Goal: Transaction & Acquisition: Obtain resource

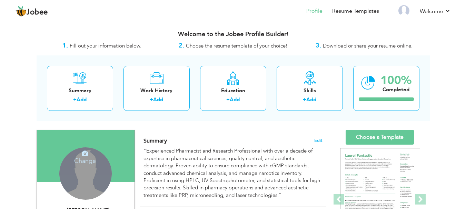
click at [75, 176] on div "Change Remove" at bounding box center [85, 174] width 52 height 52
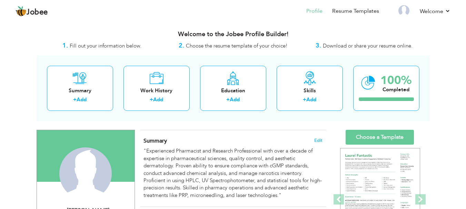
click at [0, 0] on h4 "Change" at bounding box center [0, 0] width 0 height 0
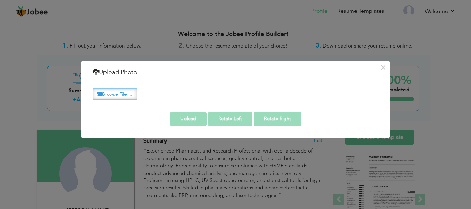
click at [127, 97] on label "Browse File ..." at bounding box center [115, 94] width 44 height 11
click at [0, 0] on input "Browse File ..." at bounding box center [0, 0] width 0 height 0
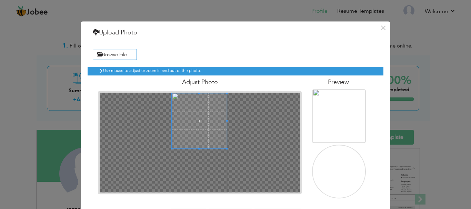
click at [194, 106] on span at bounding box center [199, 120] width 55 height 55
click at [195, 107] on span at bounding box center [199, 120] width 55 height 55
click at [196, 135] on span at bounding box center [200, 120] width 55 height 55
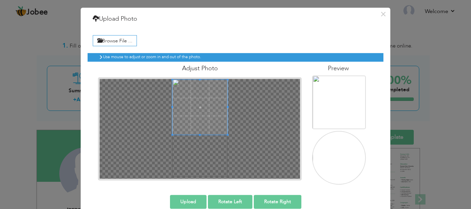
scroll to position [26, 0]
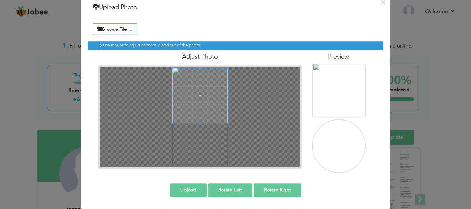
click at [328, 97] on img at bounding box center [340, 112] width 54 height 96
click at [210, 113] on span at bounding box center [200, 95] width 55 height 55
click at [195, 189] on button "Upload" at bounding box center [188, 191] width 37 height 14
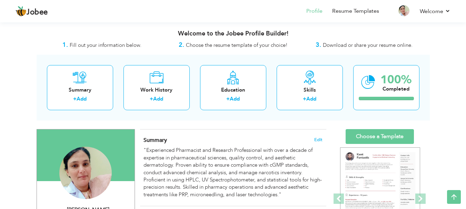
scroll to position [0, 0]
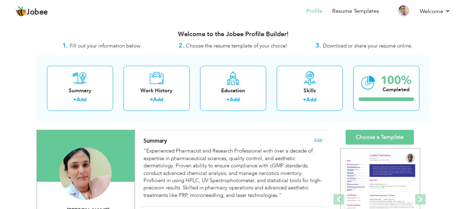
click at [392, 131] on link "Choose a Template" at bounding box center [380, 137] width 68 height 15
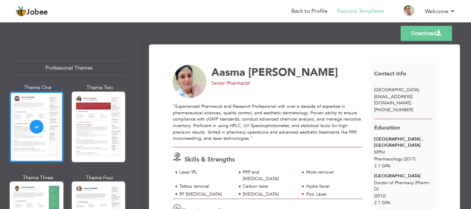
click at [442, 35] on span at bounding box center [439, 33] width 6 height 6
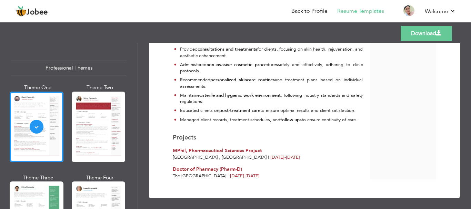
scroll to position [474, 0]
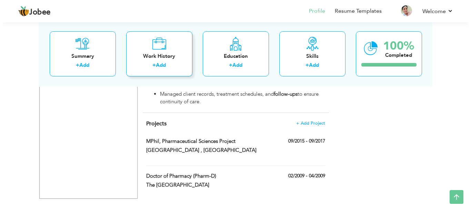
scroll to position [639, 0]
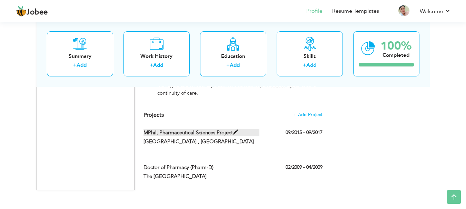
click at [235, 130] on span at bounding box center [235, 132] width 5 height 5
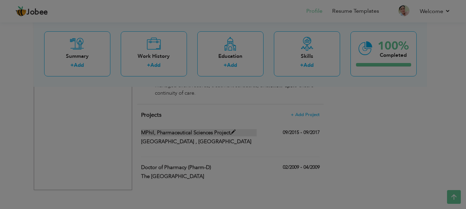
type input "MPhil, Pharmaceutical Sciences Project"
type input "[GEOGRAPHIC_DATA] , [GEOGRAPHIC_DATA]"
type input "09/2015"
type input "09/2017"
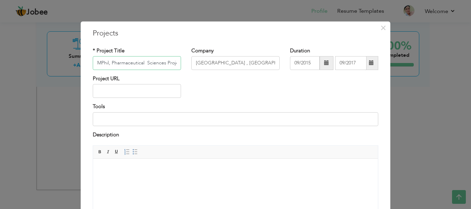
scroll to position [0, 5]
drag, startPoint x: 158, startPoint y: 63, endPoint x: 140, endPoint y: 65, distance: 18.4
click at [139, 65] on input "MPhil, Pharmaceutical Sciences Project" at bounding box center [137, 63] width 88 height 14
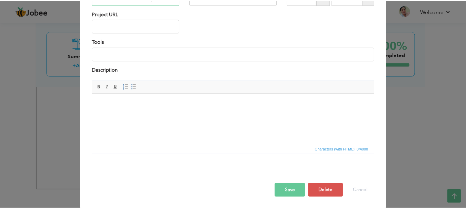
scroll to position [66, 0]
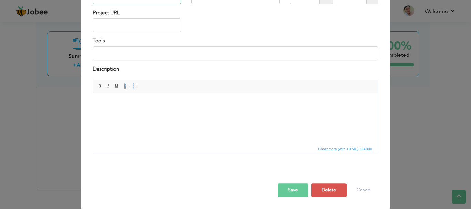
type input "MPhil, Pharmaceutical Project"
click at [296, 190] on button "Save" at bounding box center [293, 191] width 31 height 14
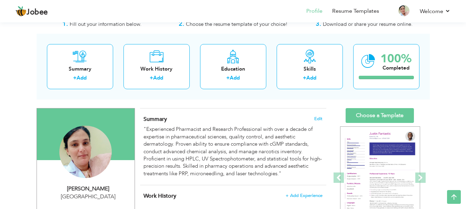
scroll to position [0, 0]
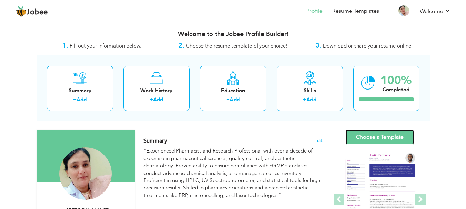
click at [387, 143] on link "Choose a Template" at bounding box center [380, 137] width 68 height 15
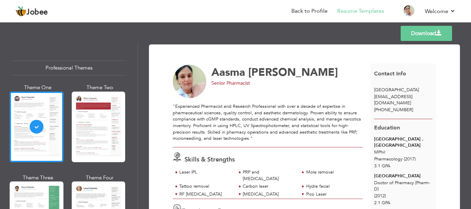
click at [434, 39] on link "Download" at bounding box center [426, 33] width 51 height 15
click at [92, 136] on div at bounding box center [99, 127] width 54 height 71
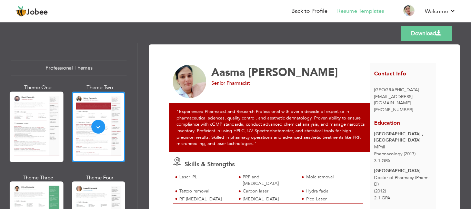
click at [431, 33] on link "Download" at bounding box center [426, 33] width 51 height 15
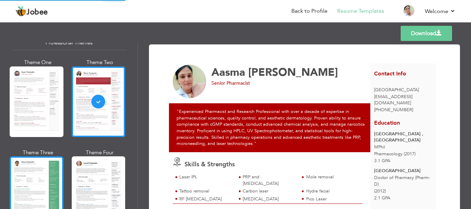
scroll to position [35, 0]
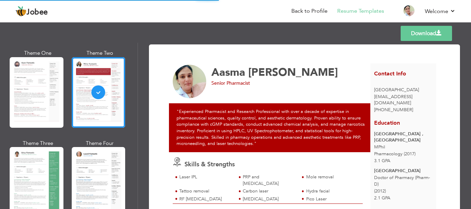
click at [42, 169] on div at bounding box center [37, 182] width 54 height 71
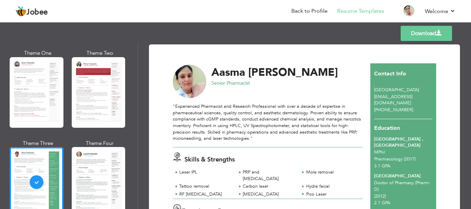
click at [428, 31] on link "Download" at bounding box center [426, 33] width 51 height 15
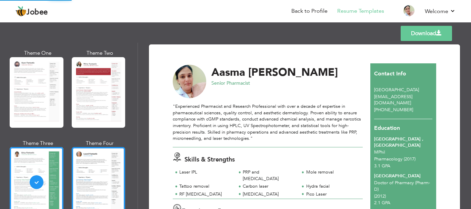
click at [105, 163] on div at bounding box center [99, 182] width 54 height 71
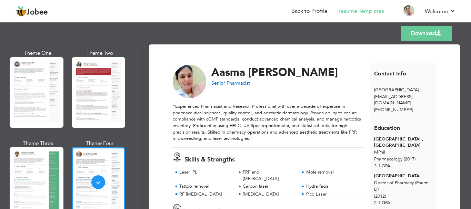
click at [413, 38] on link "Download" at bounding box center [426, 33] width 51 height 15
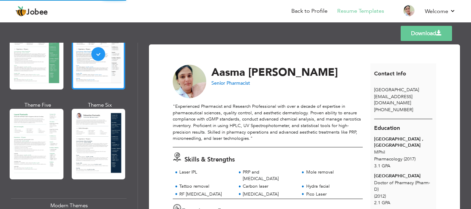
scroll to position [173, 0]
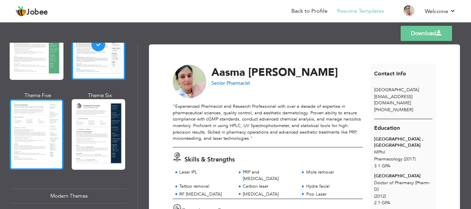
click at [49, 141] on div at bounding box center [37, 134] width 54 height 71
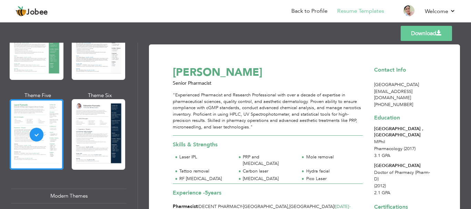
click at [435, 33] on link "Download" at bounding box center [426, 33] width 51 height 15
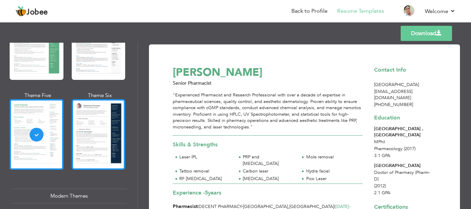
click at [101, 124] on div at bounding box center [99, 134] width 54 height 71
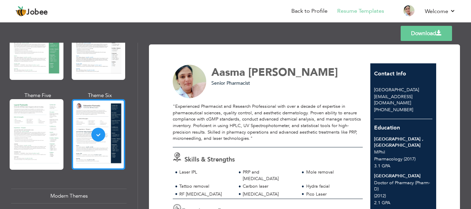
click at [112, 134] on div at bounding box center [99, 134] width 54 height 71
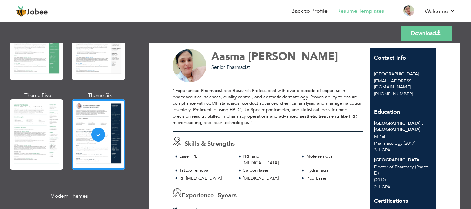
scroll to position [15, 0]
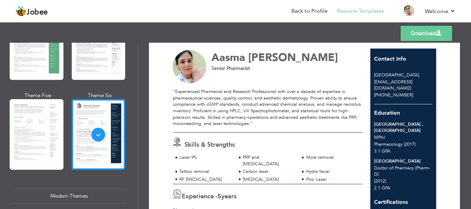
click at [56, 112] on div at bounding box center [37, 134] width 54 height 71
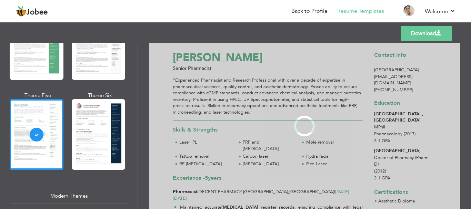
scroll to position [0, 0]
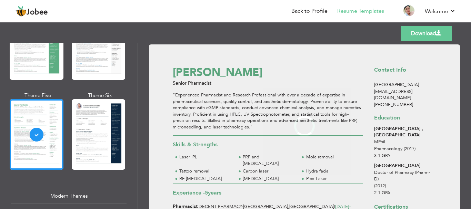
click at [114, 111] on div at bounding box center [99, 134] width 54 height 71
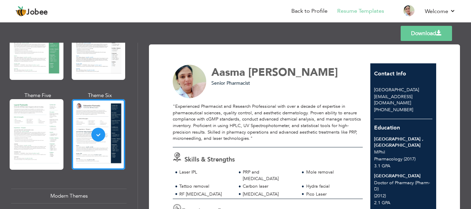
click at [428, 40] on link "Download" at bounding box center [426, 33] width 51 height 15
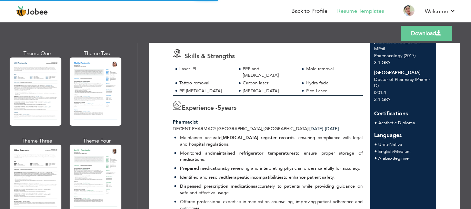
scroll to position [345, 0]
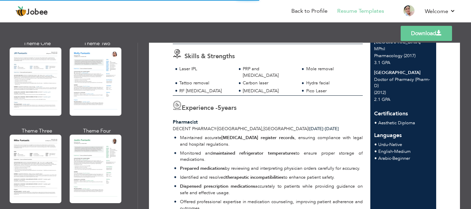
click at [47, 93] on div at bounding box center [36, 82] width 52 height 68
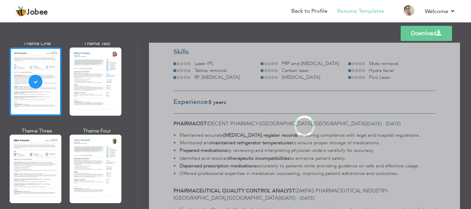
scroll to position [0, 0]
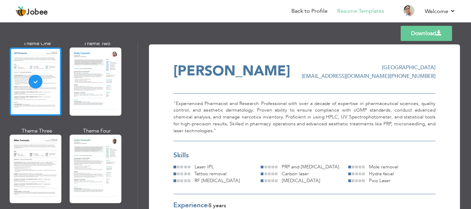
click at [433, 33] on link "Download" at bounding box center [426, 33] width 51 height 15
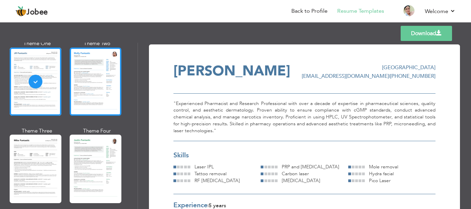
click at [85, 85] on div at bounding box center [96, 82] width 52 height 68
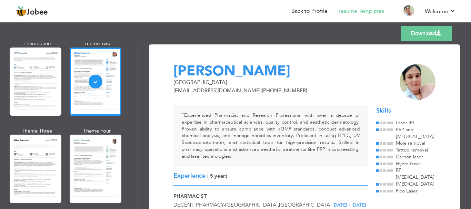
click at [428, 39] on link "Download" at bounding box center [426, 33] width 51 height 15
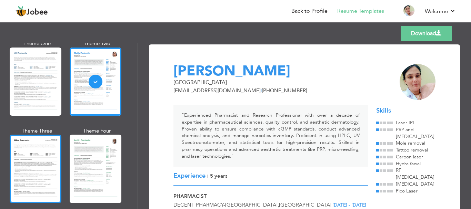
click at [51, 152] on div at bounding box center [36, 169] width 52 height 68
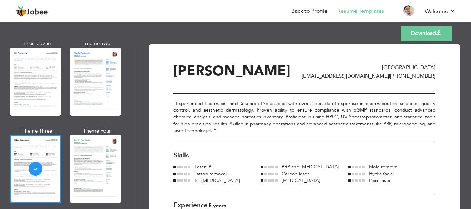
drag, startPoint x: 430, startPoint y: 31, endPoint x: 367, endPoint y: 47, distance: 64.3
click at [430, 31] on link "Download" at bounding box center [426, 33] width 51 height 15
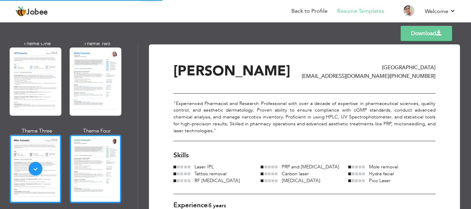
click at [101, 165] on div at bounding box center [96, 169] width 52 height 68
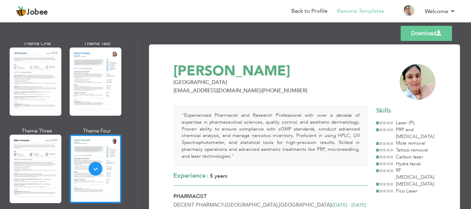
click at [422, 33] on link "Download" at bounding box center [426, 33] width 51 height 15
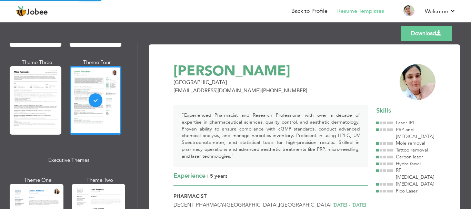
scroll to position [483, 0]
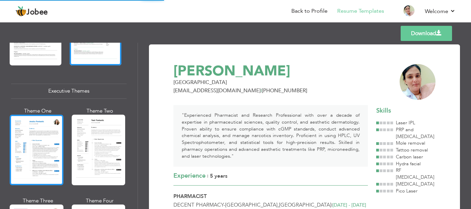
click at [34, 133] on div at bounding box center [37, 150] width 54 height 71
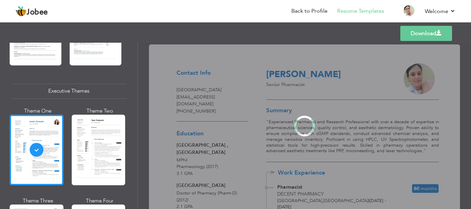
scroll to position [483, 0]
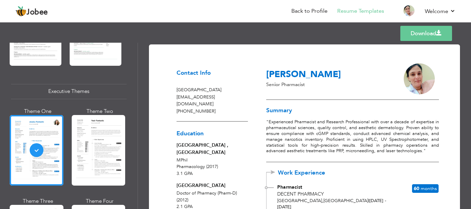
click at [420, 35] on link "Download" at bounding box center [427, 33] width 52 height 15
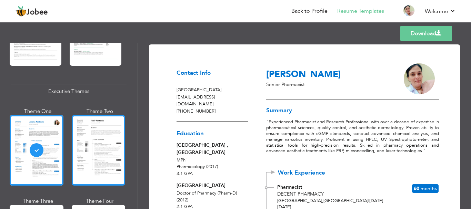
click at [119, 134] on div at bounding box center [99, 150] width 54 height 71
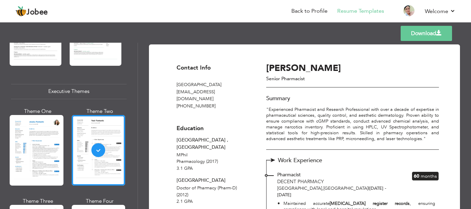
scroll to position [483, 0]
click at [416, 35] on link "Download" at bounding box center [426, 33] width 51 height 15
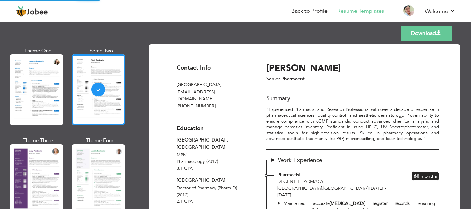
scroll to position [587, 0]
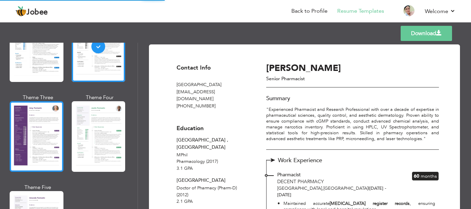
click at [31, 151] on div at bounding box center [37, 136] width 54 height 71
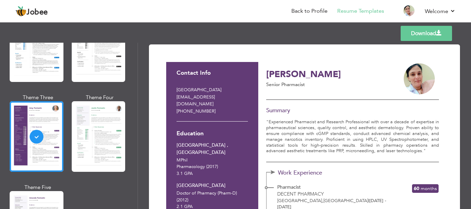
click at [199, 26] on div "Templates Download" at bounding box center [235, 33] width 471 height 22
drag, startPoint x: 410, startPoint y: 34, endPoint x: 393, endPoint y: 37, distance: 17.1
click at [410, 34] on link "Download" at bounding box center [426, 33] width 51 height 15
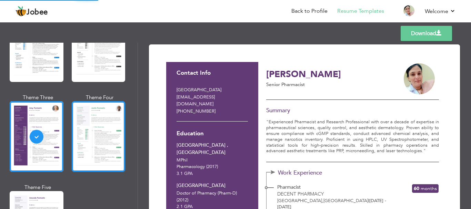
click at [97, 120] on div at bounding box center [99, 136] width 54 height 71
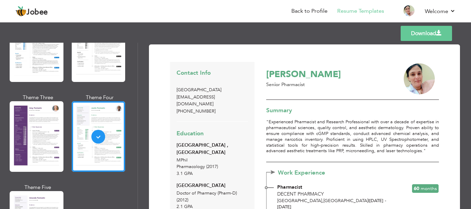
click at [430, 34] on link "Download" at bounding box center [426, 33] width 51 height 15
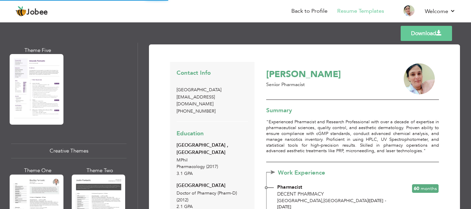
scroll to position [725, 0]
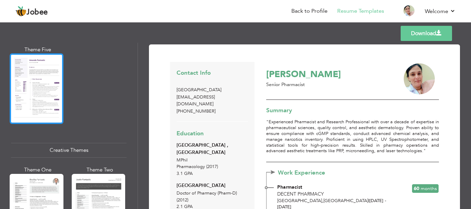
click at [32, 101] on div at bounding box center [37, 88] width 54 height 71
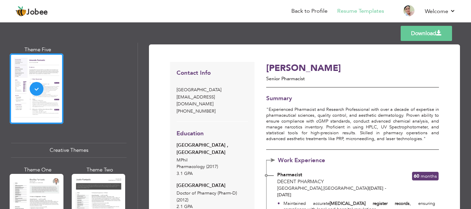
click at [429, 38] on link "Download" at bounding box center [426, 33] width 51 height 15
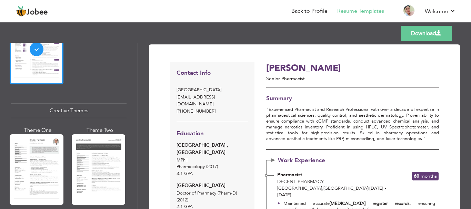
scroll to position [759, 0]
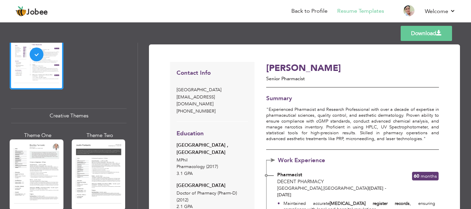
click at [36, 149] on div at bounding box center [37, 175] width 54 height 71
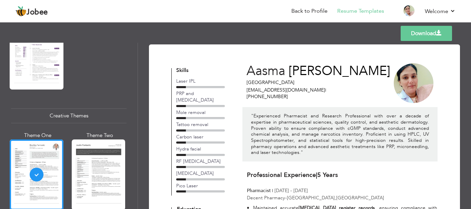
click at [424, 33] on link "Download" at bounding box center [426, 33] width 51 height 15
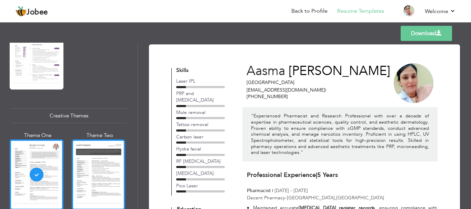
click at [93, 169] on div at bounding box center [99, 175] width 54 height 71
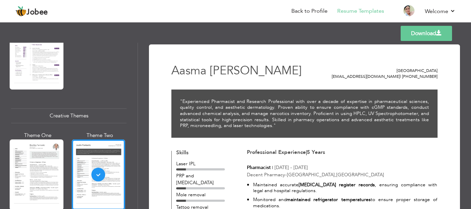
click at [427, 33] on link "Download" at bounding box center [426, 33] width 51 height 15
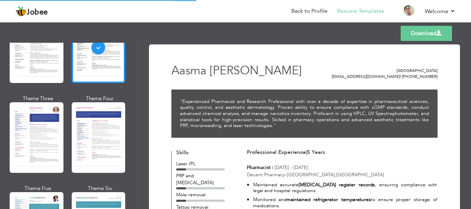
scroll to position [897, 0]
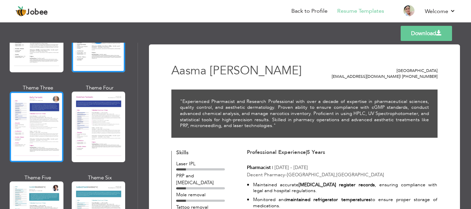
click at [41, 103] on div at bounding box center [37, 127] width 54 height 71
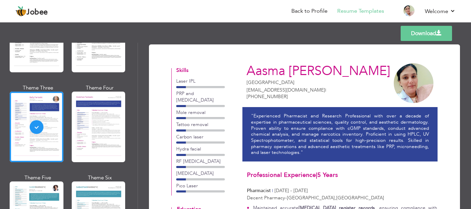
click at [427, 31] on link "Download" at bounding box center [426, 33] width 51 height 15
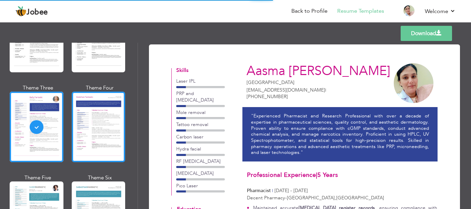
click at [97, 97] on div at bounding box center [99, 127] width 54 height 71
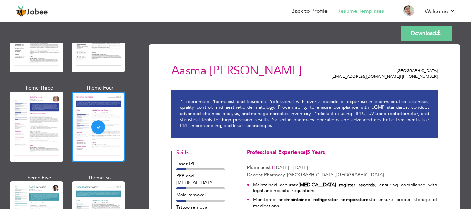
click at [427, 33] on link "Download" at bounding box center [426, 33] width 51 height 15
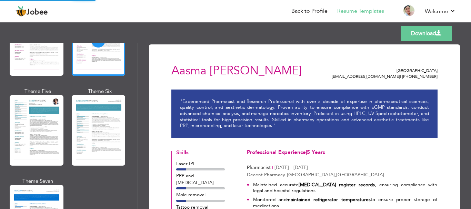
scroll to position [1035, 0]
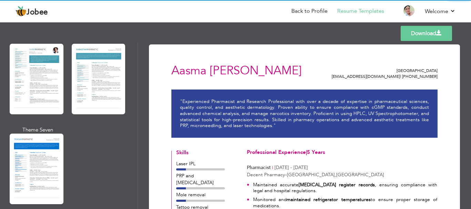
drag, startPoint x: 28, startPoint y: 80, endPoint x: 31, endPoint y: 80, distance: 3.8
click at [28, 80] on div at bounding box center [37, 79] width 54 height 71
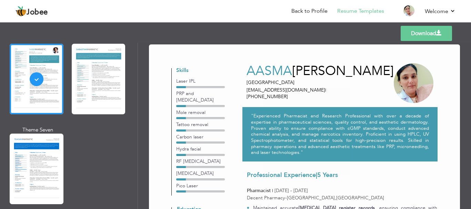
click at [417, 35] on link "Download" at bounding box center [426, 33] width 51 height 15
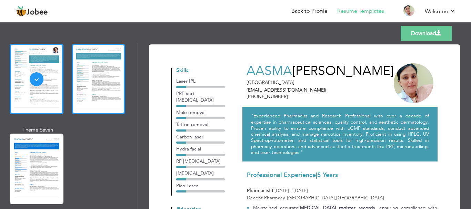
click at [94, 86] on div at bounding box center [99, 79] width 54 height 71
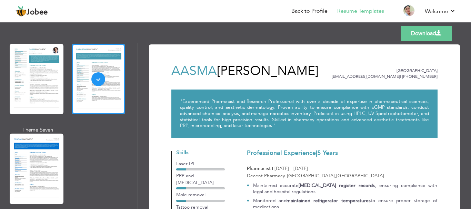
click at [411, 35] on link "Download" at bounding box center [426, 33] width 51 height 15
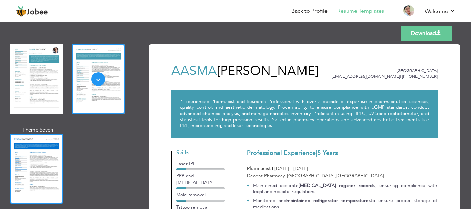
click at [38, 140] on div at bounding box center [37, 169] width 54 height 71
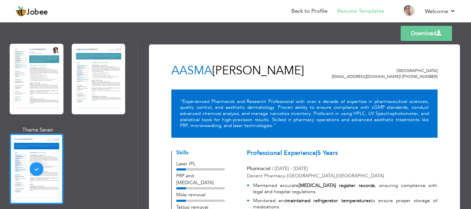
click at [420, 32] on link "Download" at bounding box center [426, 33] width 51 height 15
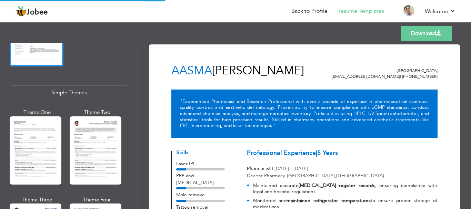
scroll to position [1240, 0]
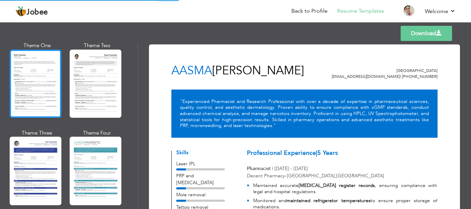
click at [55, 67] on div at bounding box center [36, 84] width 52 height 68
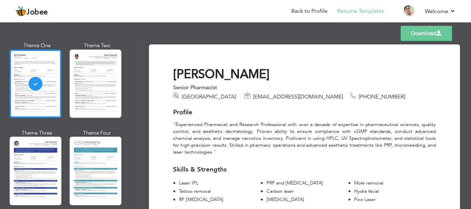
click at [417, 35] on link "Download" at bounding box center [426, 33] width 51 height 15
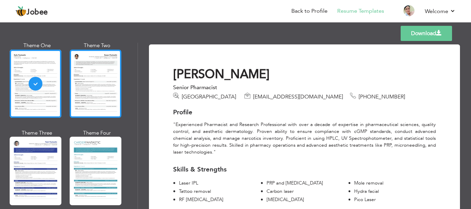
click at [92, 94] on div at bounding box center [96, 84] width 52 height 68
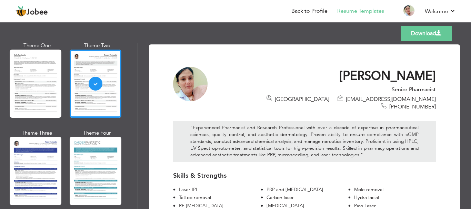
drag, startPoint x: 431, startPoint y: 36, endPoint x: 356, endPoint y: 41, distance: 75.3
click at [431, 36] on link "Download" at bounding box center [426, 33] width 51 height 15
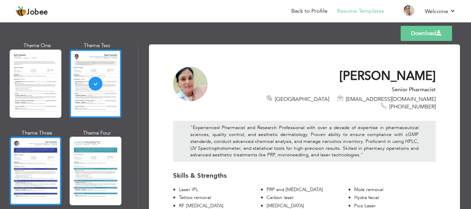
click at [29, 154] on div at bounding box center [36, 171] width 52 height 68
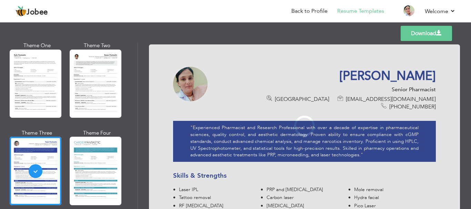
click at [426, 40] on link "Download" at bounding box center [426, 33] width 51 height 15
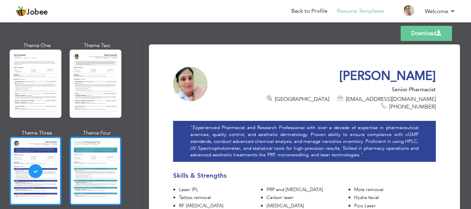
click at [90, 146] on div at bounding box center [96, 171] width 52 height 68
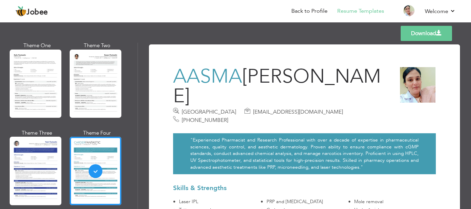
click at [427, 36] on link "Download" at bounding box center [426, 33] width 51 height 15
